Goal: Check status: Check status

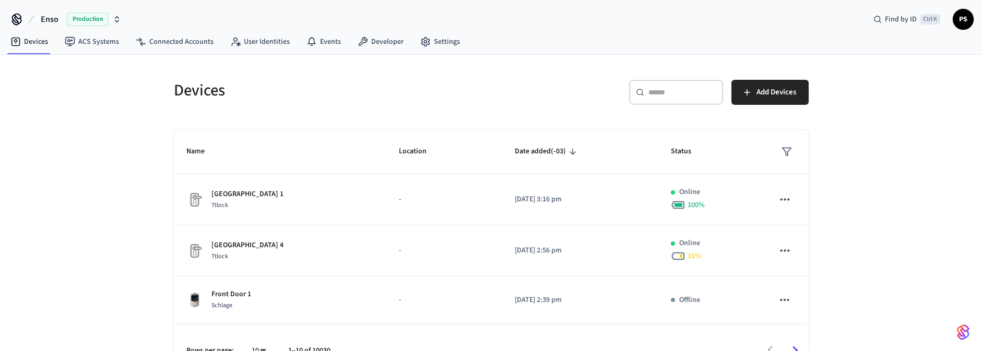
click at [88, 17] on span "Production" at bounding box center [88, 20] width 42 height 14
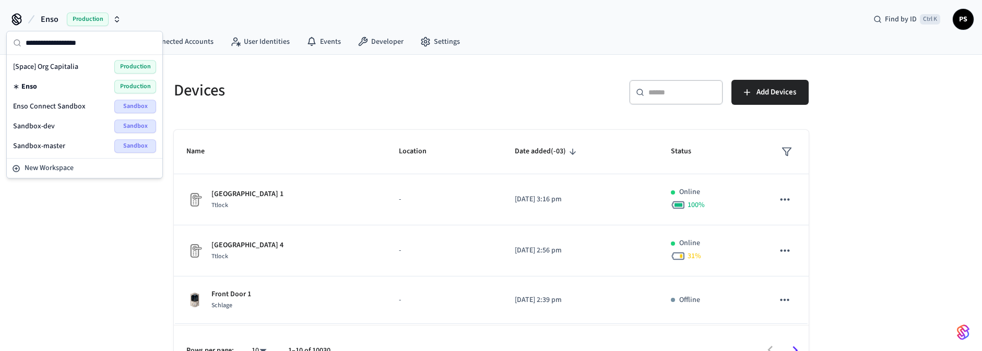
click at [56, 126] on div "Sandbox-dev Sandbox" at bounding box center [84, 127] width 143 height 14
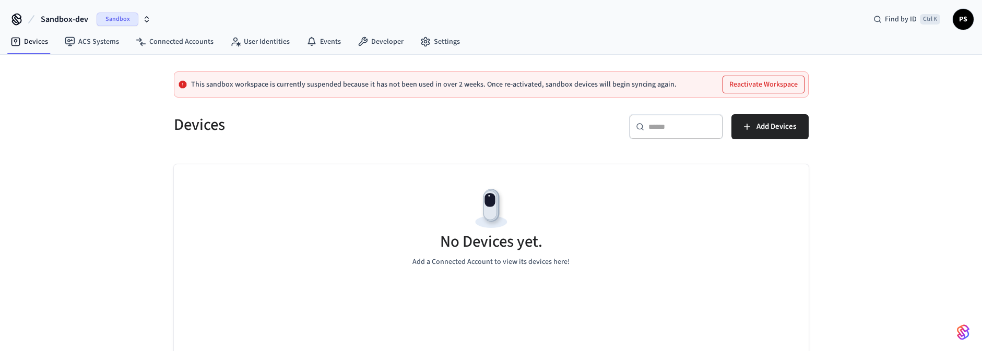
click at [104, 22] on span "Sandbox" at bounding box center [118, 20] width 42 height 14
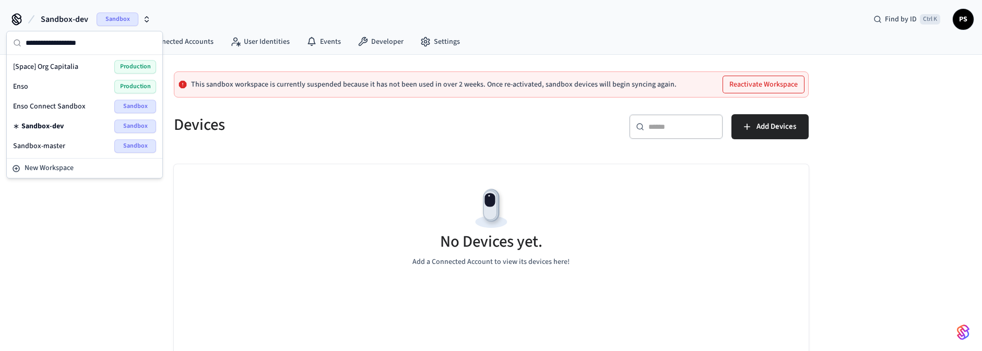
click at [64, 107] on span "Enso Connect Sandbox" at bounding box center [49, 106] width 73 height 10
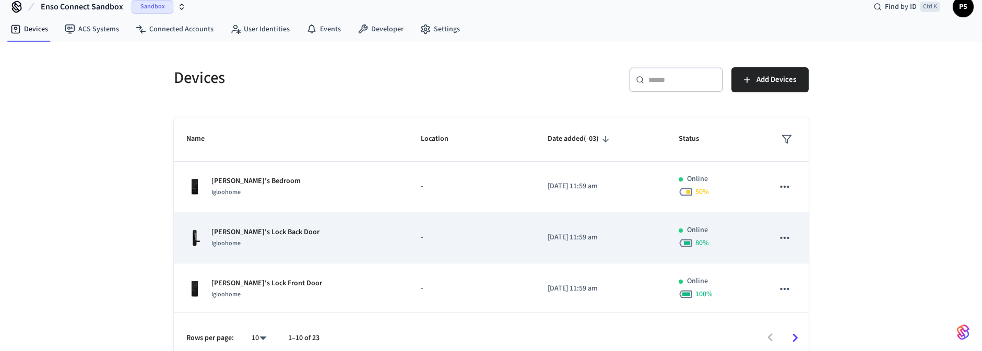
scroll to position [24, 0]
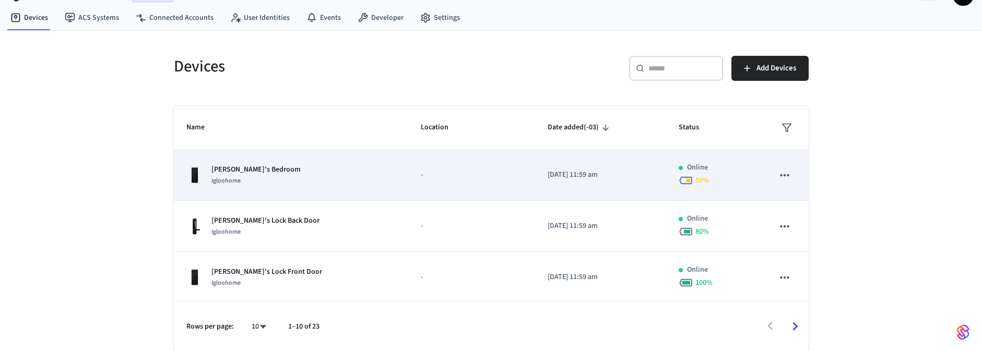
click at [316, 176] on div "[PERSON_NAME]'s Bedroom Igloohome" at bounding box center [291, 175] width 210 height 22
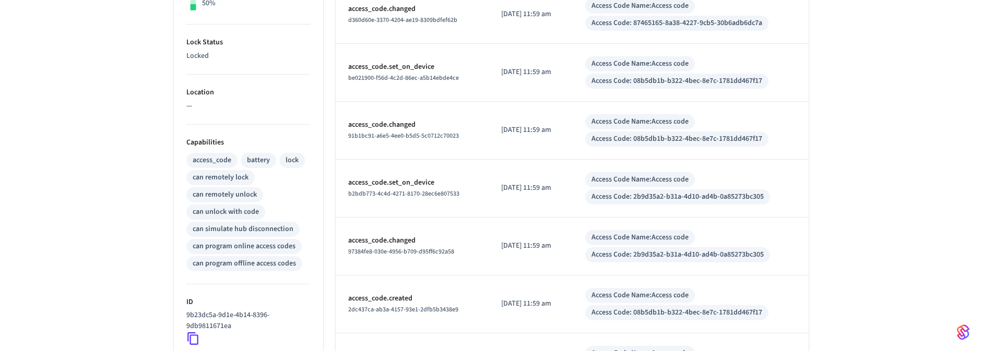
scroll to position [439, 0]
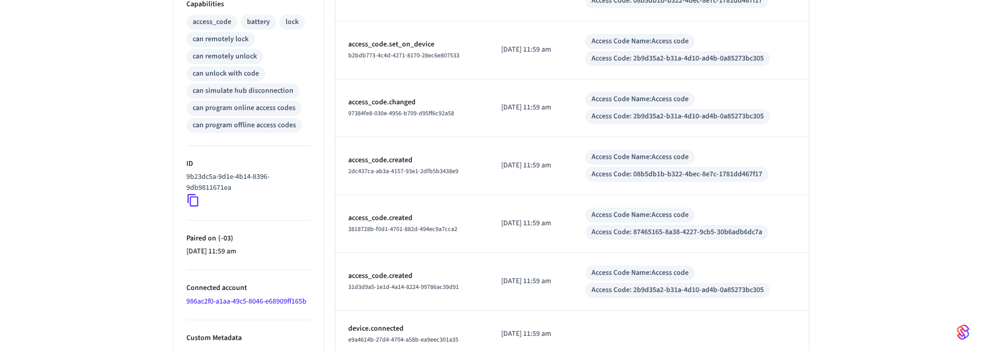
click at [193, 203] on icon at bounding box center [193, 201] width 14 height 14
click at [192, 203] on icon at bounding box center [193, 201] width 14 height 14
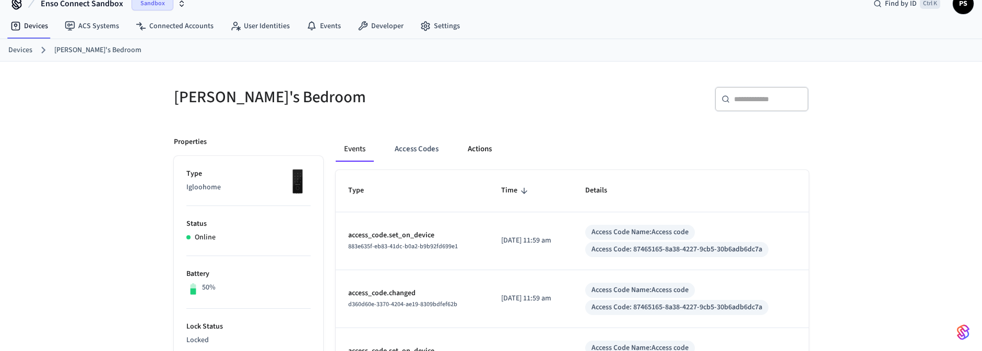
scroll to position [0, 0]
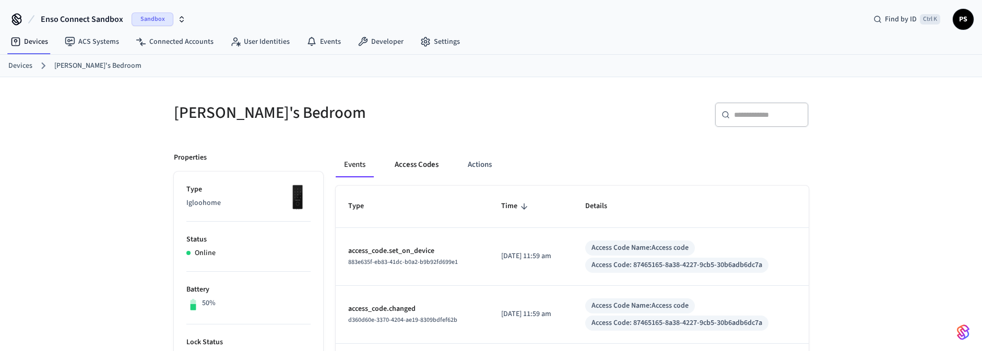
click at [414, 166] on button "Access Codes" at bounding box center [416, 164] width 61 height 25
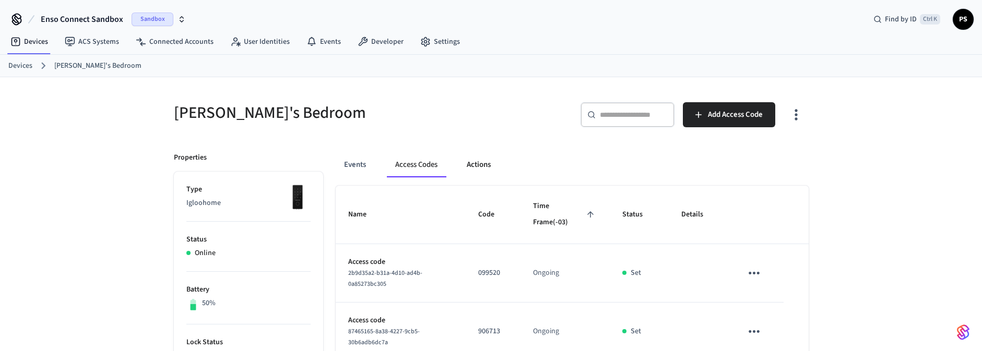
click at [481, 163] on button "Actions" at bounding box center [478, 164] width 41 height 25
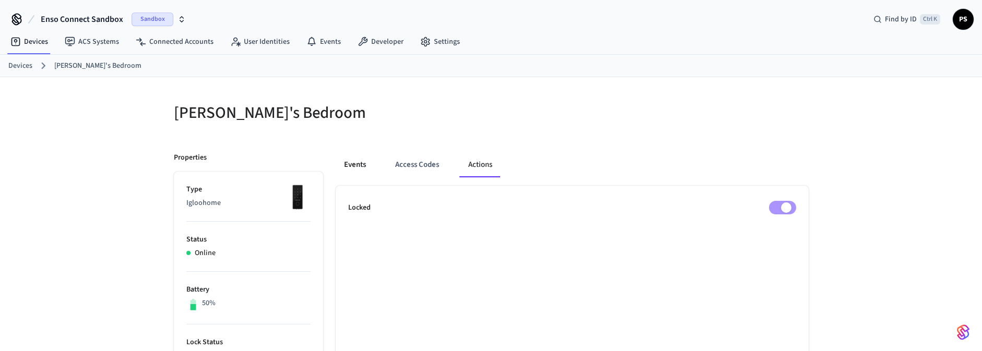
click at [360, 168] on button "Events" at bounding box center [355, 164] width 39 height 25
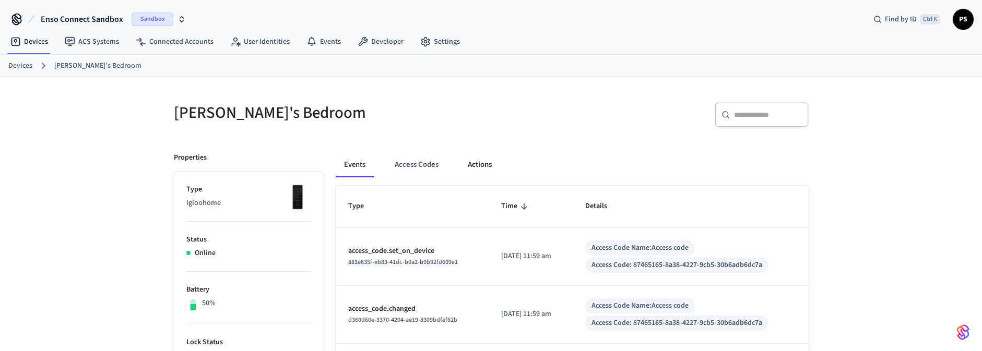
click at [474, 163] on button "Actions" at bounding box center [479, 164] width 41 height 25
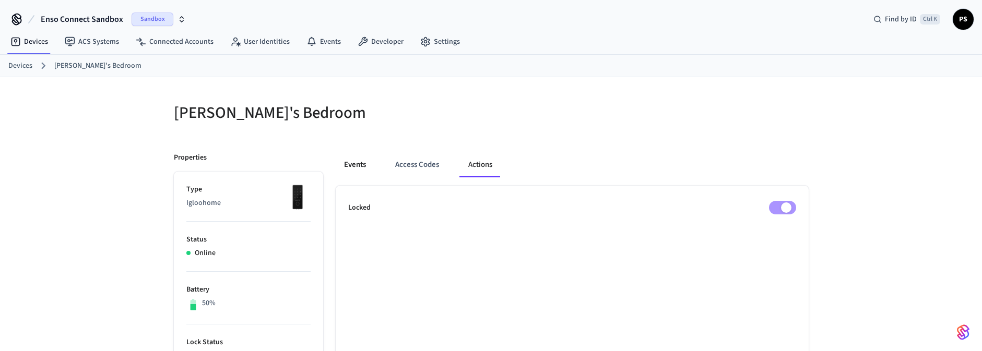
click at [357, 163] on button "Events" at bounding box center [355, 164] width 39 height 25
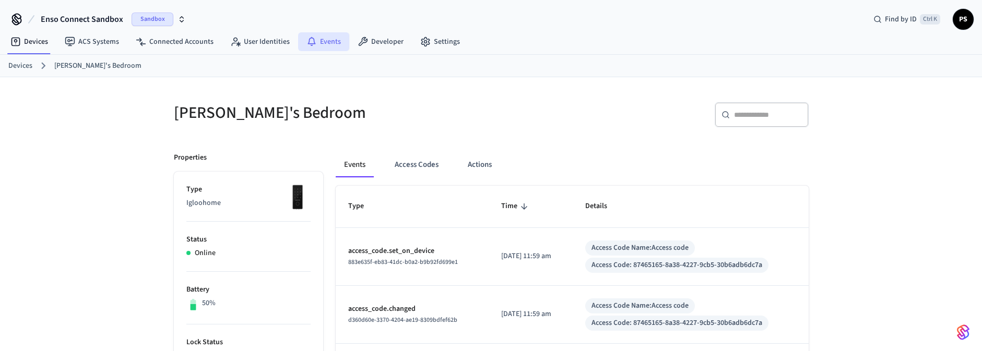
click at [310, 43] on icon at bounding box center [312, 40] width 8 height 7
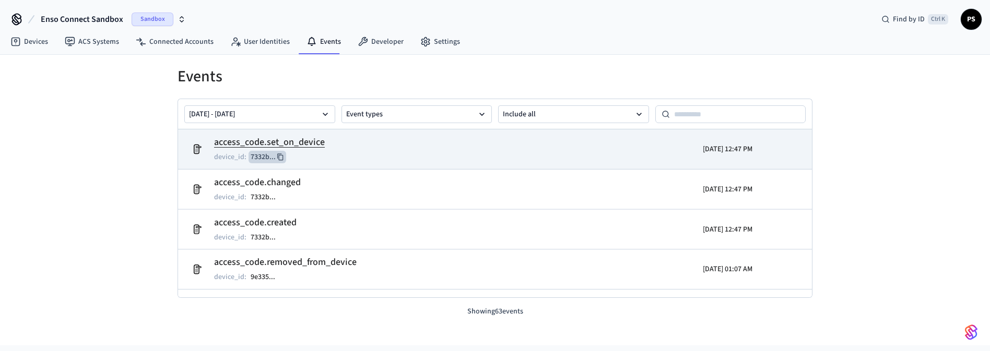
click at [255, 158] on button "7332b ..." at bounding box center [268, 157] width 38 height 13
click at [257, 140] on h2 "access_code.set_on_device" at bounding box center [269, 142] width 111 height 15
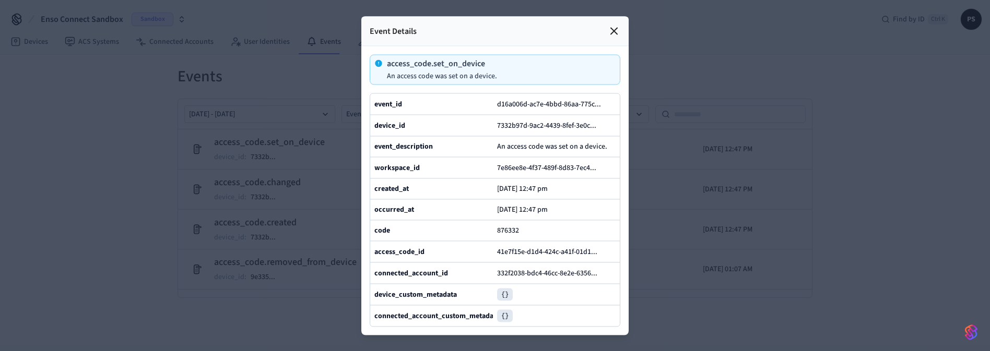
drag, startPoint x: 228, startPoint y: 161, endPoint x: 234, endPoint y: 157, distance: 7.5
click at [229, 160] on div at bounding box center [495, 175] width 990 height 351
click at [704, 210] on div at bounding box center [495, 175] width 990 height 351
click at [902, 146] on div at bounding box center [495, 175] width 990 height 351
click at [612, 28] on icon at bounding box center [614, 31] width 6 height 6
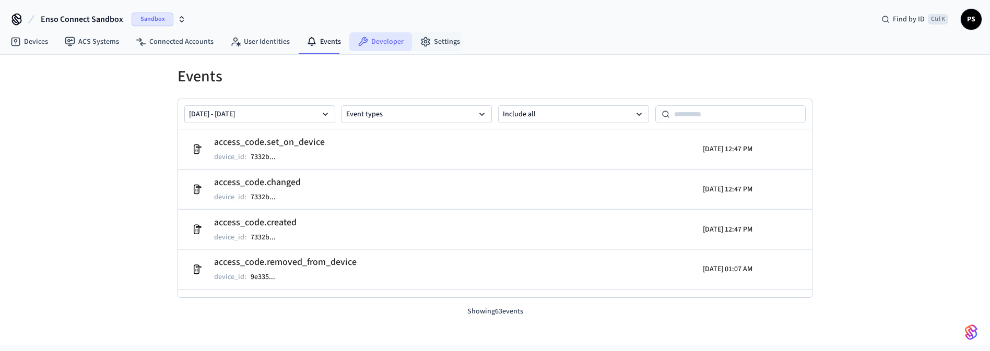
click at [398, 45] on link "Developer" at bounding box center [380, 41] width 63 height 19
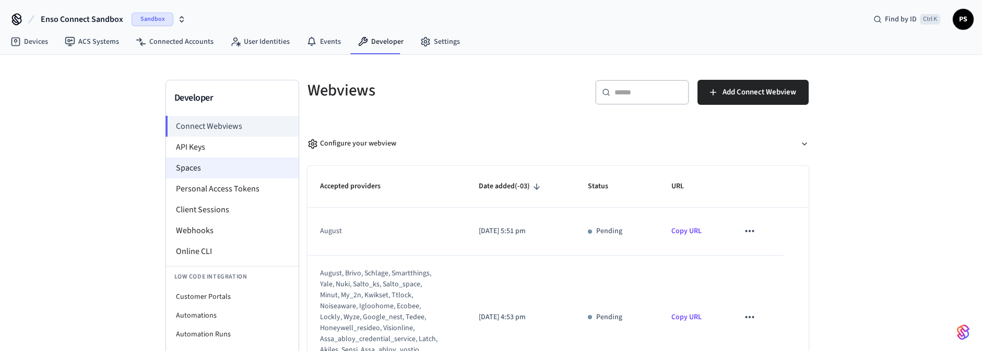
click at [195, 171] on li "Spaces" at bounding box center [232, 168] width 133 height 21
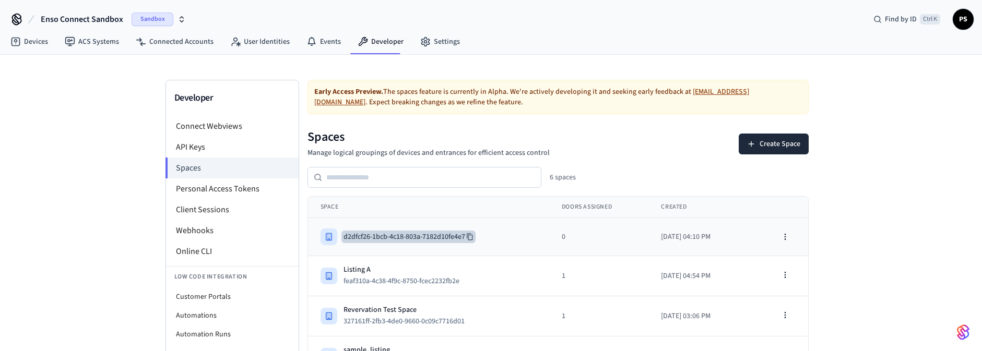
scroll to position [103, 0]
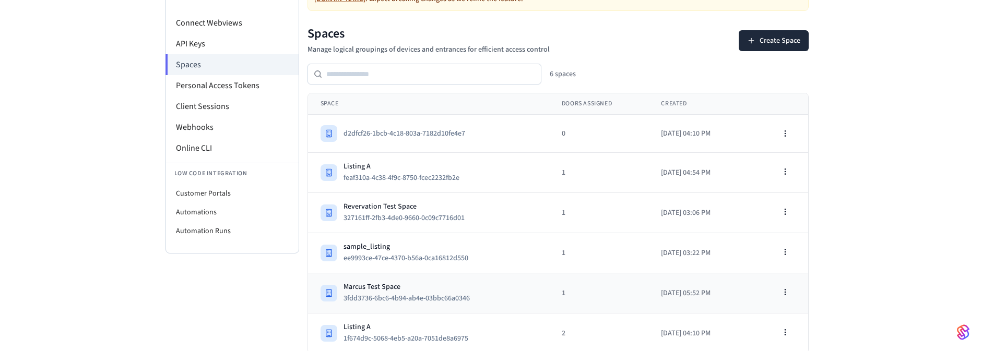
click at [424, 276] on td "Marcus Test Space 3fdd3736-6bc6-4b94-ab4e-03bbc66a0346" at bounding box center [428, 294] width 241 height 40
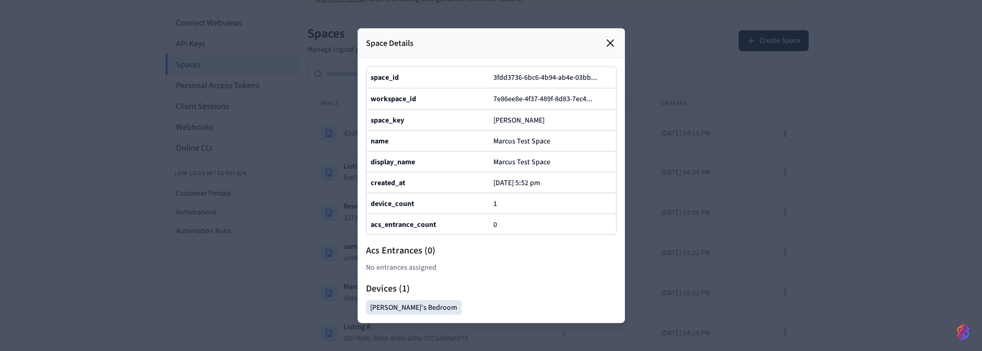
click at [774, 218] on div at bounding box center [491, 175] width 982 height 351
click at [607, 37] on icon at bounding box center [610, 43] width 13 height 13
